Goal: Transaction & Acquisition: Purchase product/service

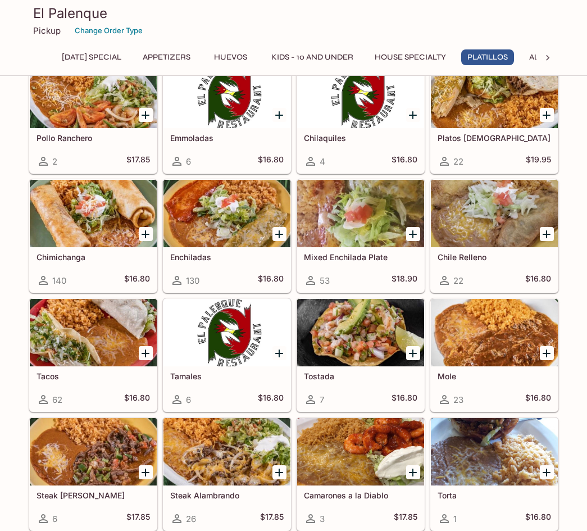
scroll to position [1609, 0]
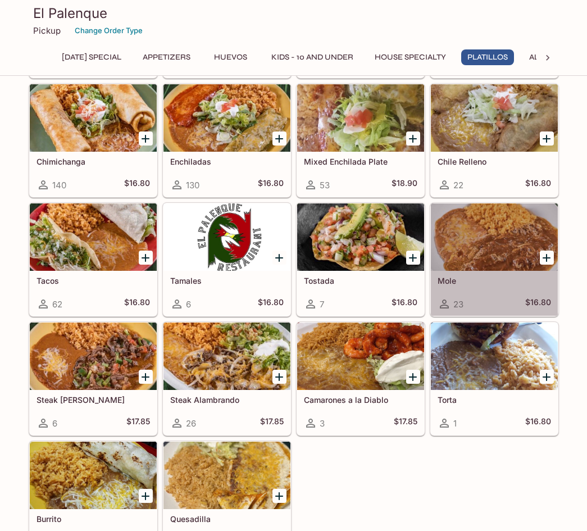
click at [477, 246] on div at bounding box center [494, 236] width 127 height 67
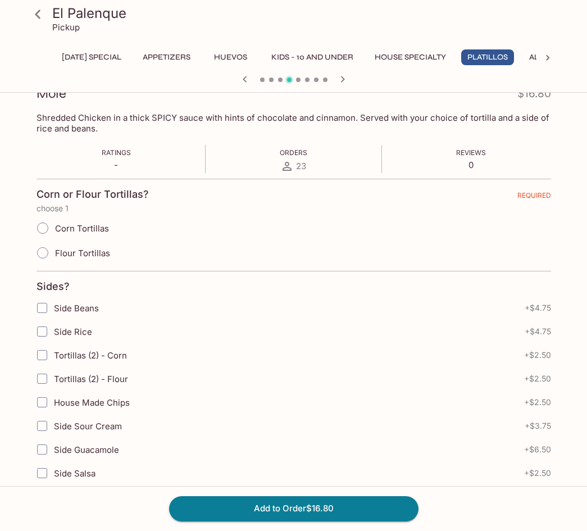
scroll to position [37, 0]
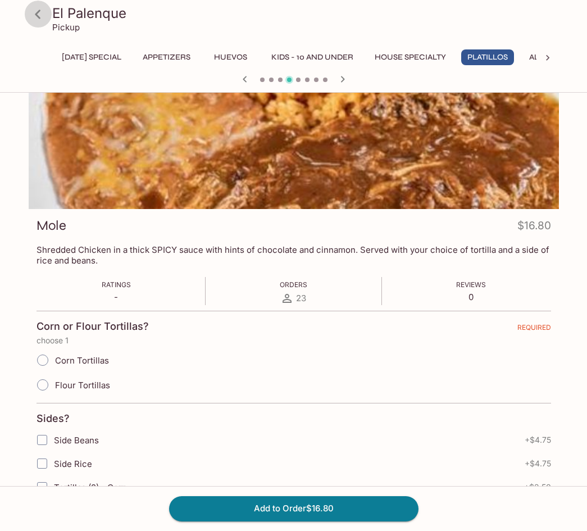
click at [36, 13] on icon at bounding box center [38, 14] width 6 height 9
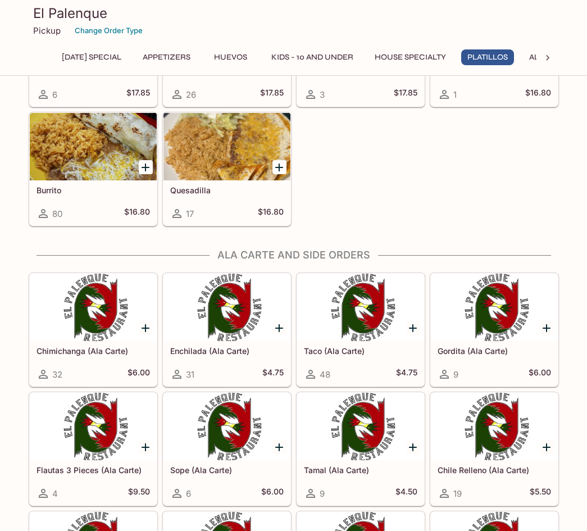
scroll to position [2014, 0]
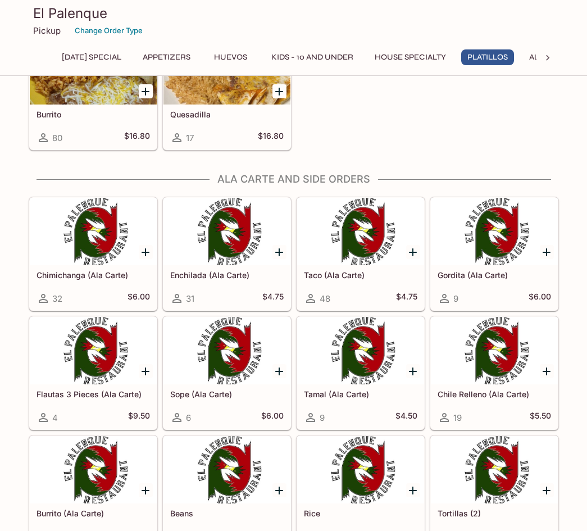
click at [242, 265] on div at bounding box center [227, 231] width 127 height 67
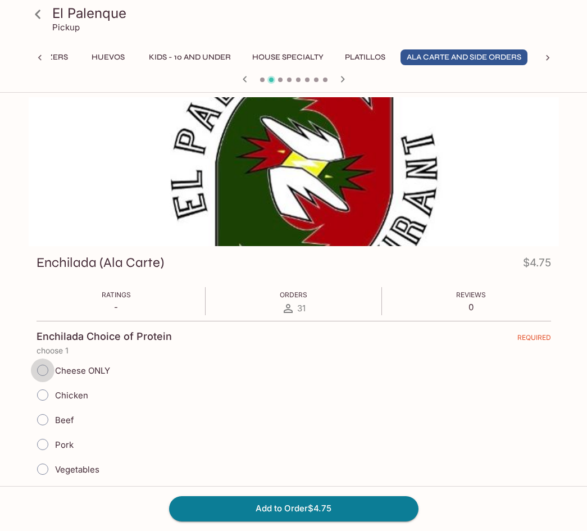
click at [43, 372] on input "Cheese ONLY" at bounding box center [43, 371] width 24 height 24
radio input "true"
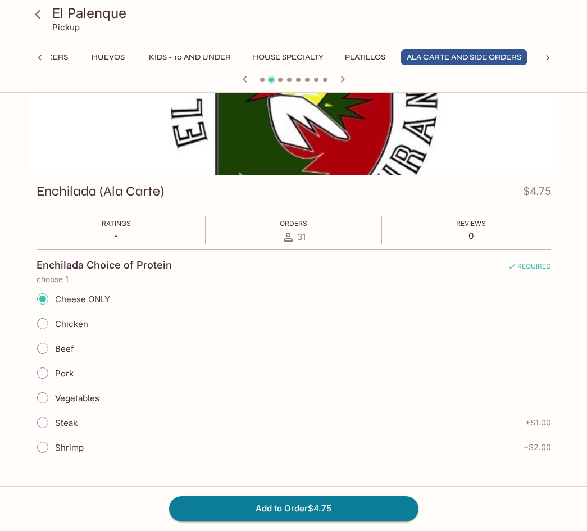
scroll to position [131, 0]
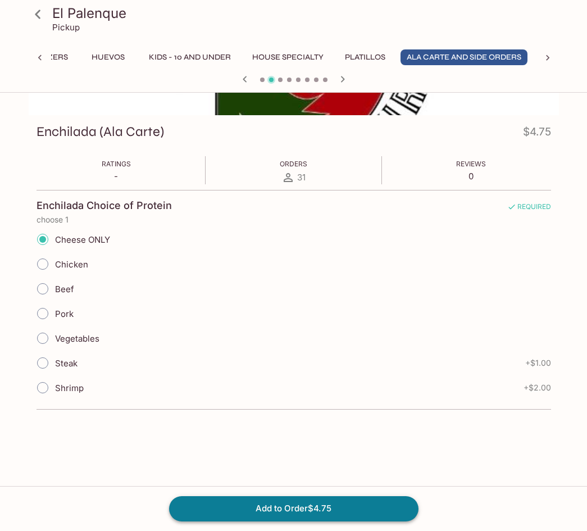
click at [303, 505] on button "Add to Order $4.75" at bounding box center [294, 508] width 250 height 25
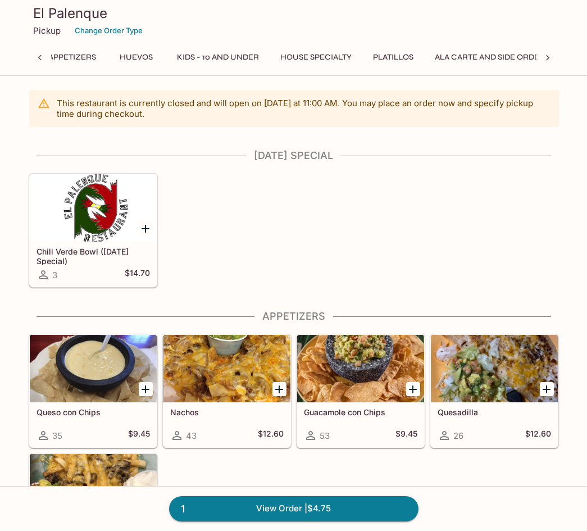
scroll to position [0, 89]
click at [314, 158] on h4 "[DATE] Special" at bounding box center [294, 156] width 531 height 12
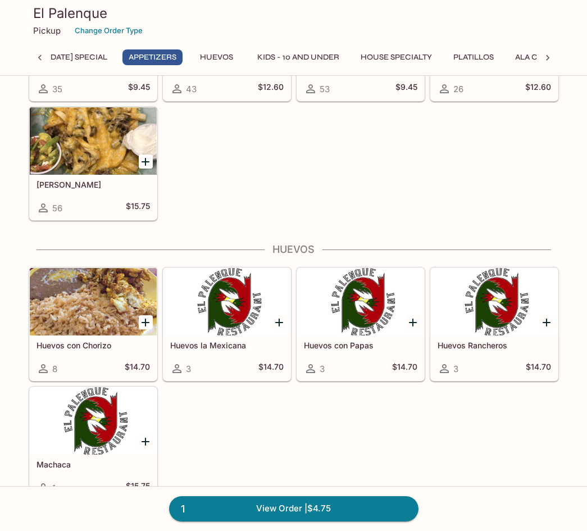
scroll to position [0, 4]
click at [38, 56] on icon at bounding box center [39, 57] width 11 height 11
click at [408, 52] on button "House Specialty" at bounding box center [411, 57] width 84 height 16
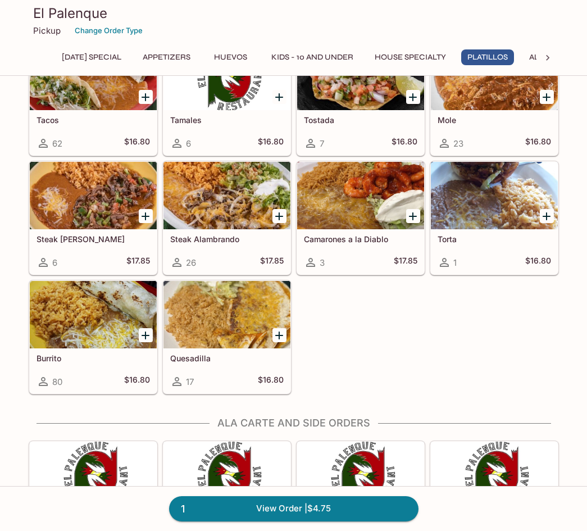
scroll to position [239, 0]
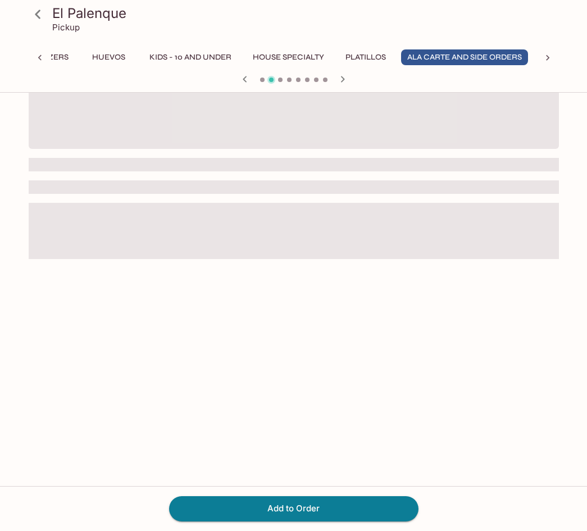
scroll to position [0, 123]
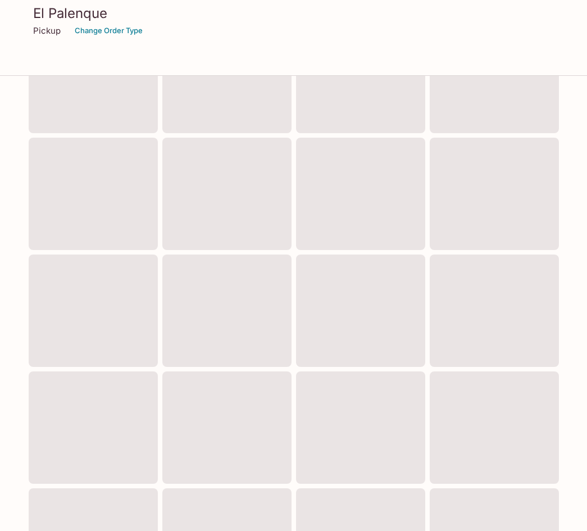
scroll to position [340, 0]
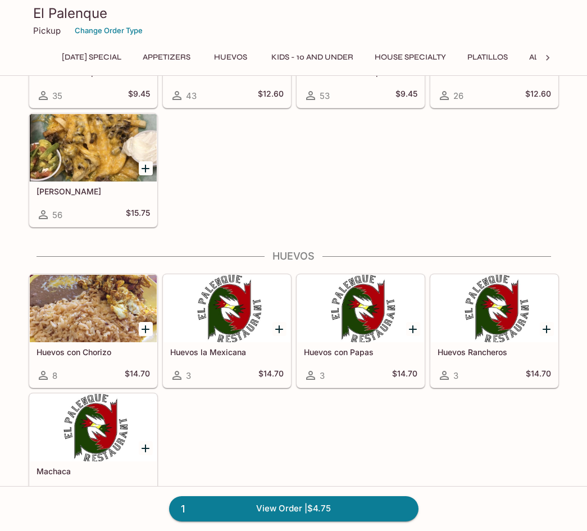
scroll to position [37, 0]
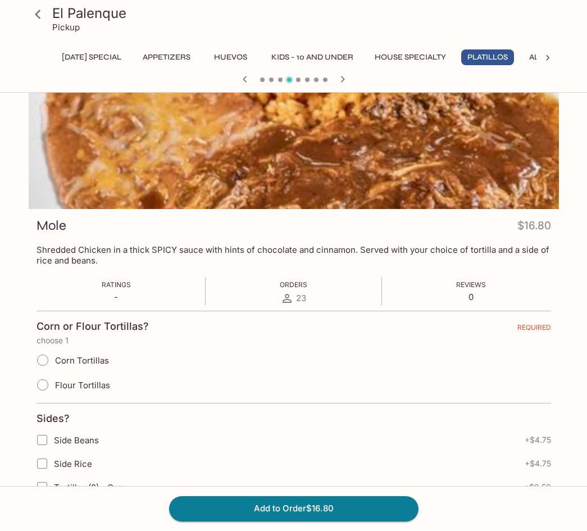
scroll to position [340, 0]
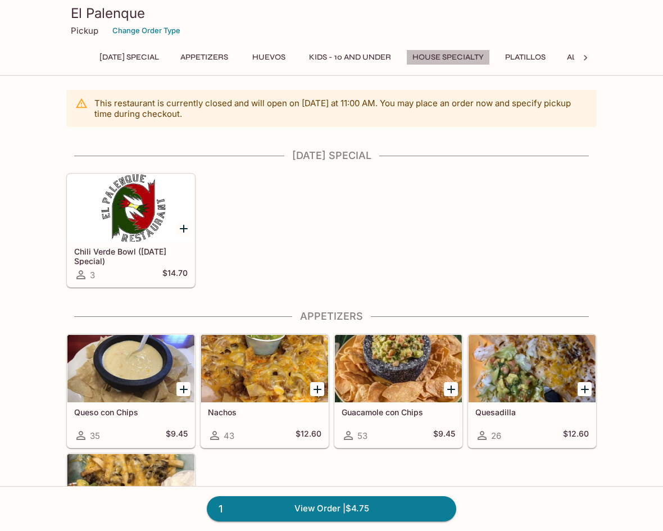
click at [446, 58] on button "House Specialty" at bounding box center [448, 57] width 84 height 16
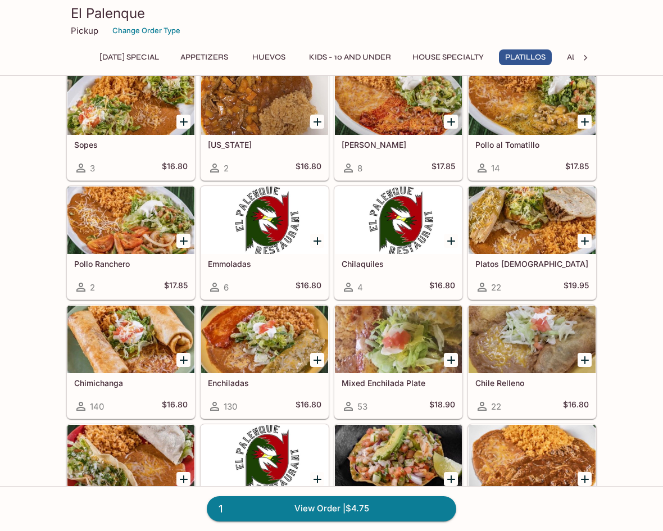
scroll to position [1415, 0]
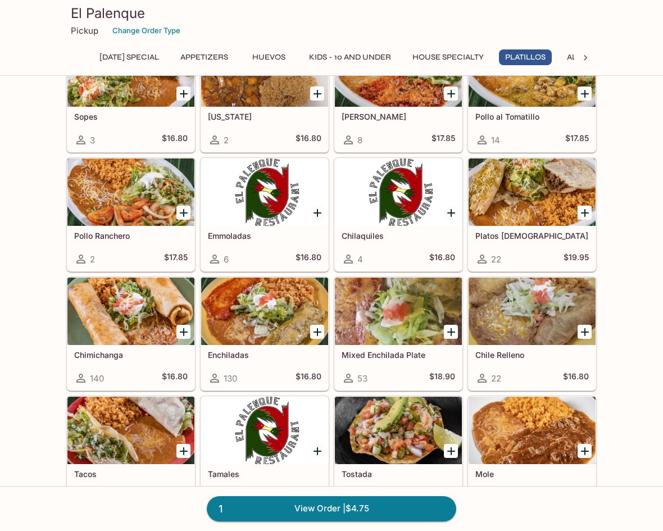
click at [264, 318] on div at bounding box center [264, 311] width 127 height 67
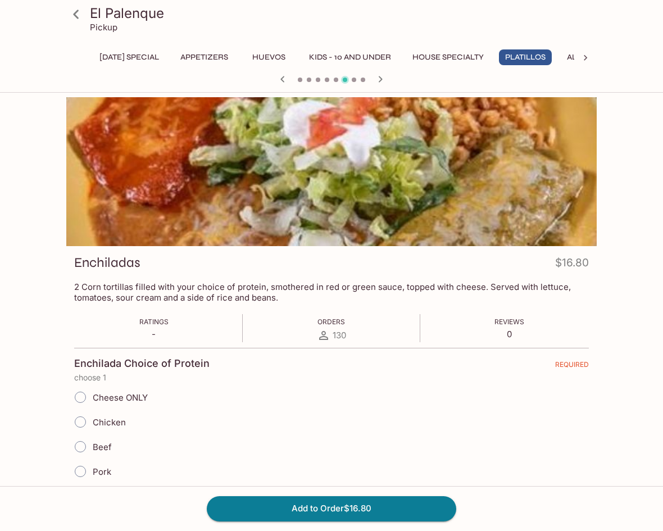
click at [82, 399] on input "Cheese ONLY" at bounding box center [81, 398] width 24 height 24
radio input "true"
click at [151, 56] on button "[DATE] Special" at bounding box center [129, 57] width 72 height 16
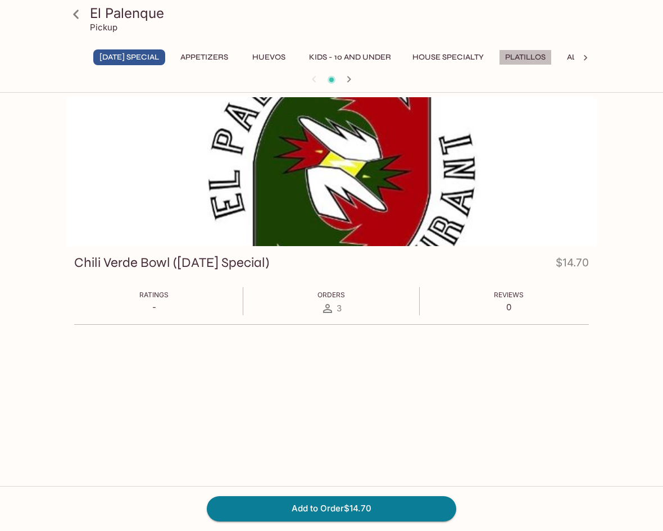
click at [544, 54] on button "Platillos" at bounding box center [525, 57] width 53 height 16
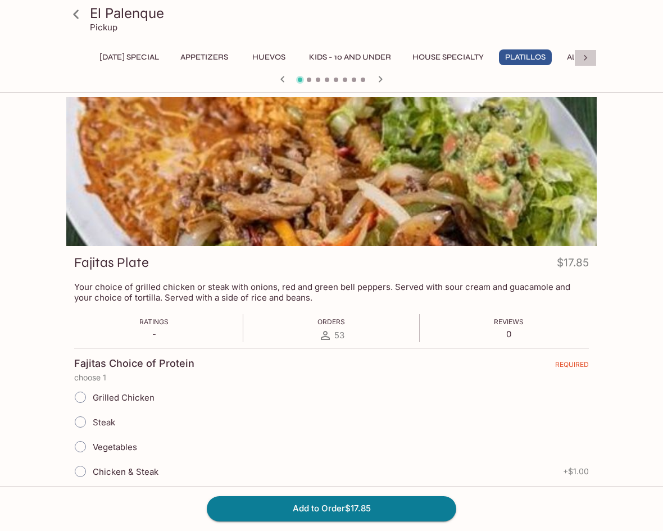
click at [586, 57] on icon at bounding box center [585, 57] width 11 height 11
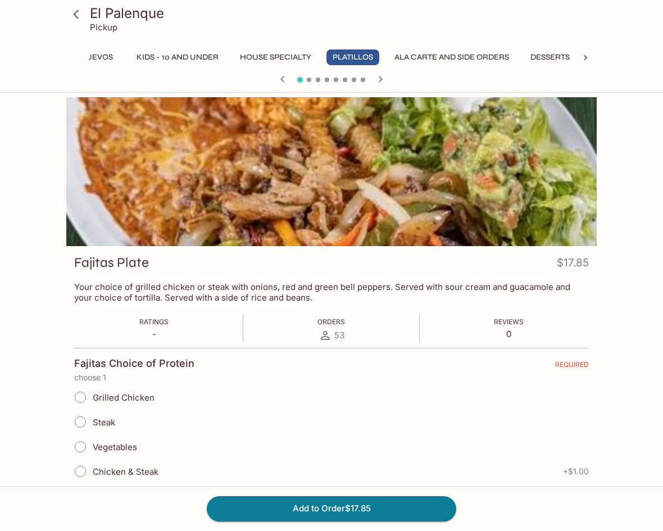
scroll to position [0, 244]
click at [586, 57] on div "Friday Special Appetizers Huevos Kids - 10 and Under House Specialty Platillos …" at bounding box center [331, 60] width 531 height 22
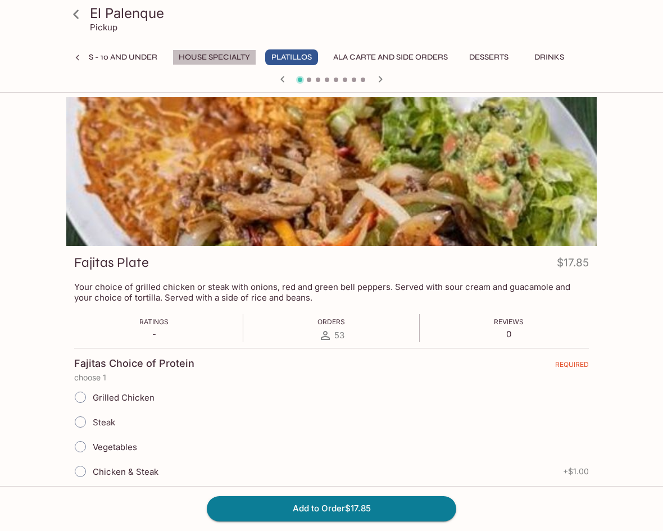
click at [214, 55] on button "House Specialty" at bounding box center [215, 57] width 84 height 16
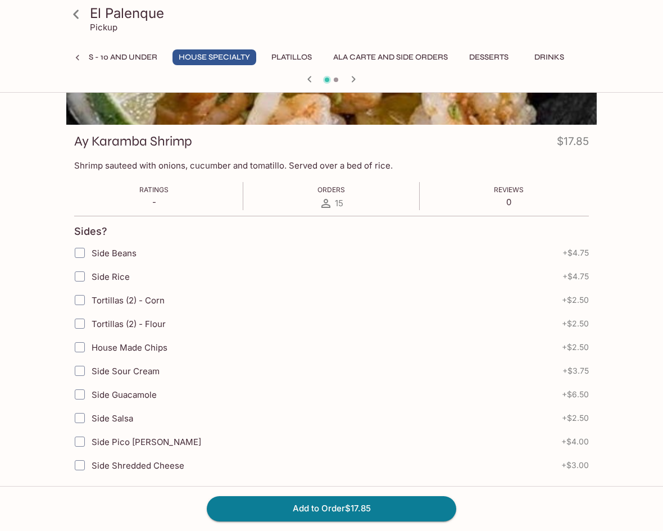
scroll to position [0, 0]
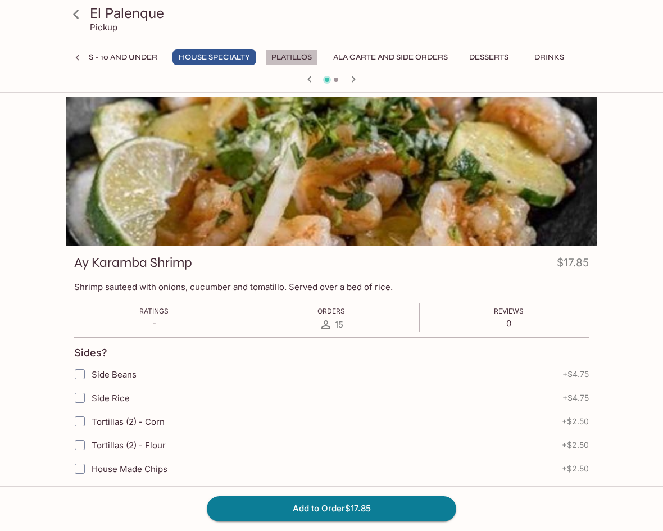
click at [277, 55] on button "Platillos" at bounding box center [291, 57] width 53 height 16
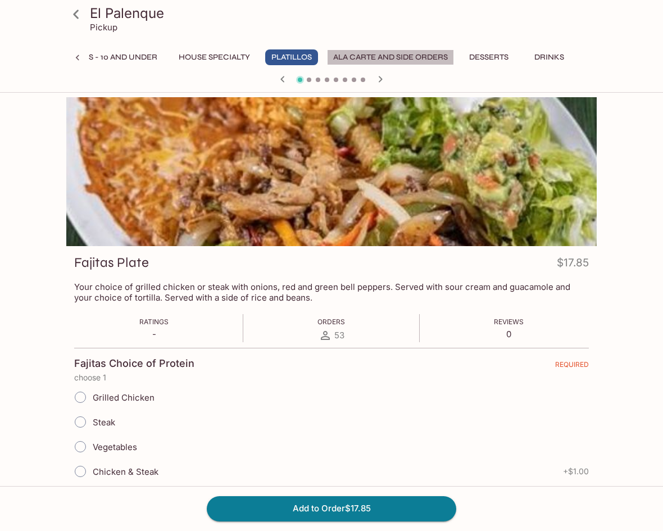
click at [406, 56] on button "Ala Carte and Side Orders" at bounding box center [390, 57] width 127 height 16
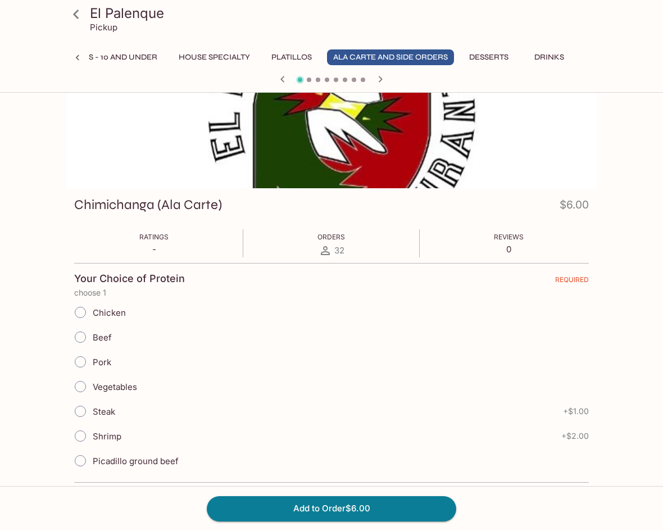
scroll to position [114, 0]
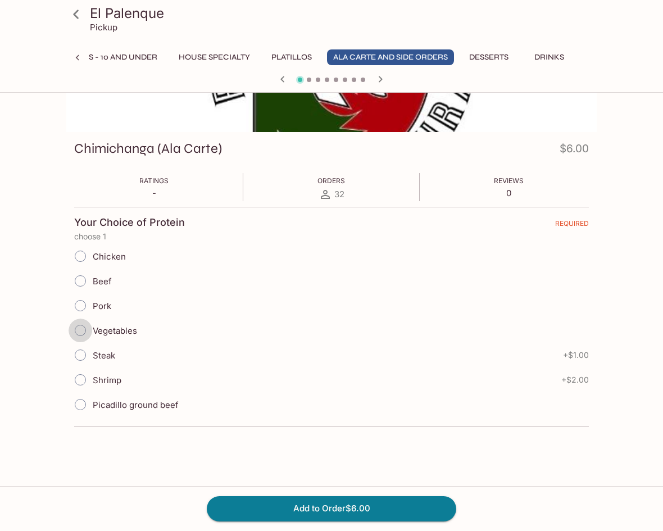
click at [82, 330] on input "Vegetables" at bounding box center [81, 331] width 24 height 24
radio input "true"
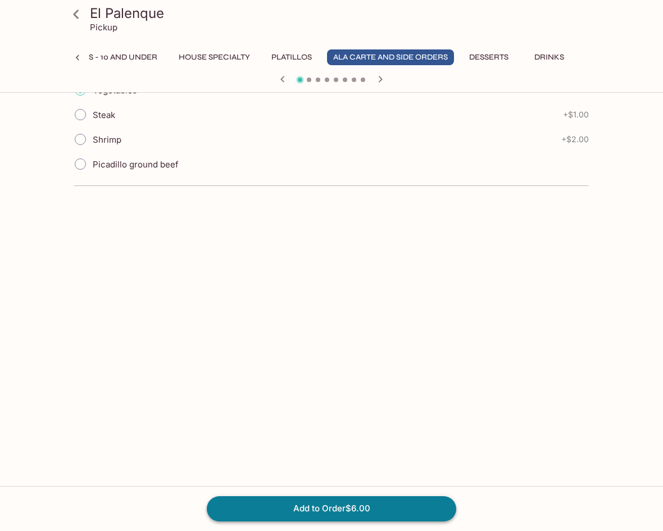
click at [352, 509] on button "Add to Order $6.00" at bounding box center [332, 508] width 250 height 25
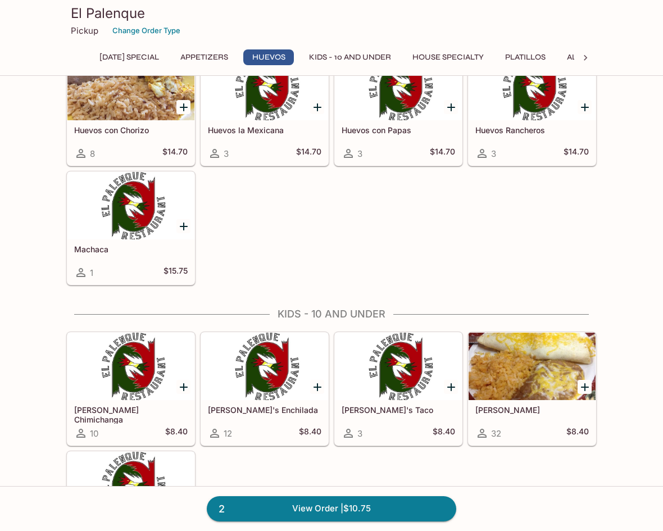
scroll to position [643, 0]
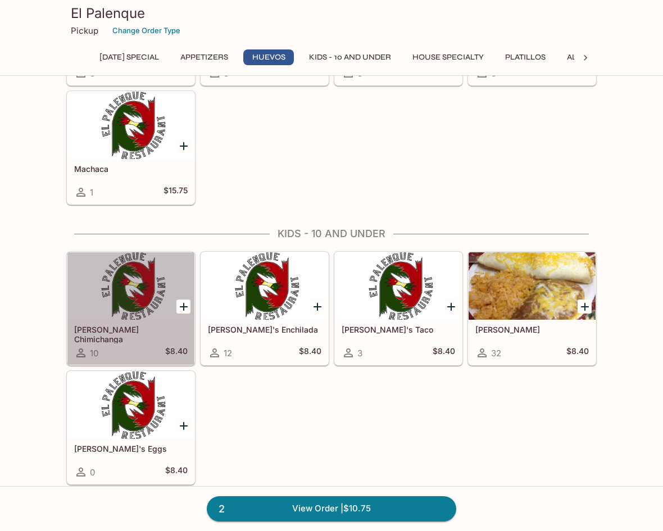
click at [136, 320] on div at bounding box center [130, 285] width 127 height 67
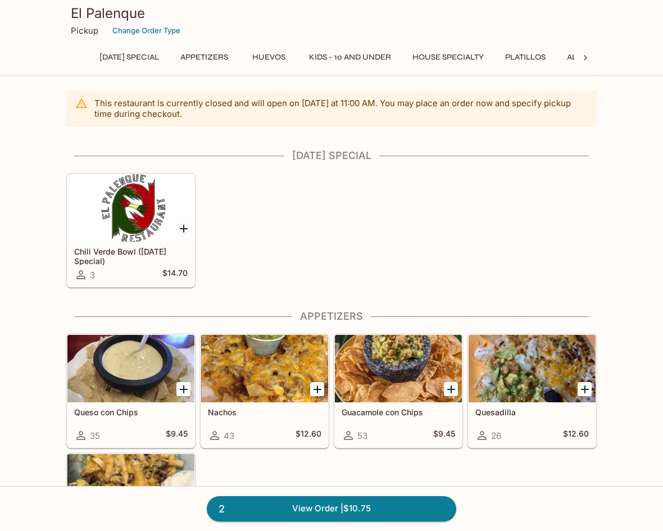
click at [589, 54] on icon at bounding box center [585, 57] width 11 height 11
click at [413, 53] on button "Ala Carte and Side Orders" at bounding box center [390, 57] width 127 height 16
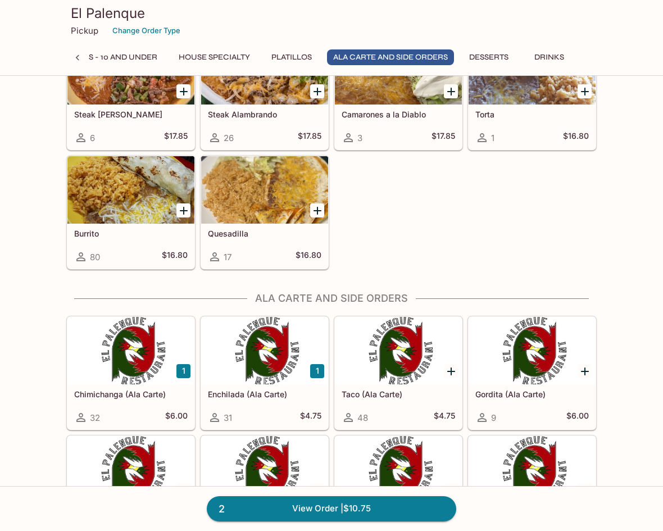
scroll to position [2091, 0]
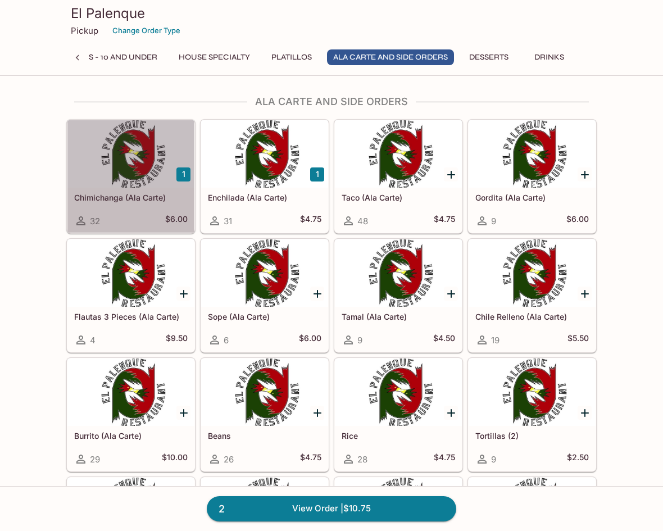
click at [120, 181] on div at bounding box center [130, 153] width 127 height 67
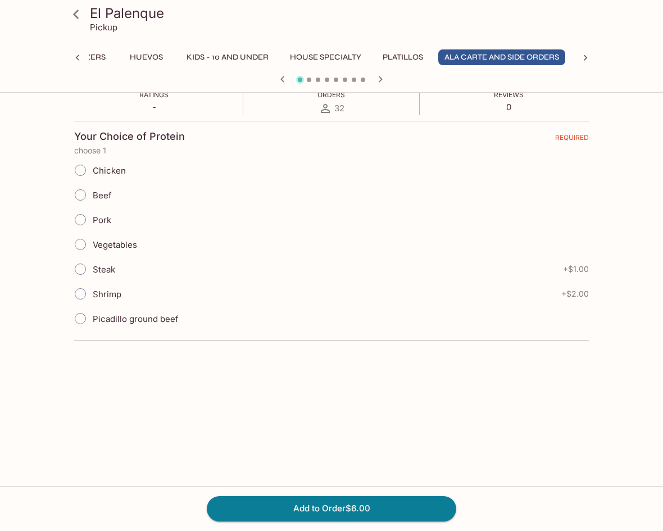
scroll to position [355, 0]
